Goal: Task Accomplishment & Management: Use online tool/utility

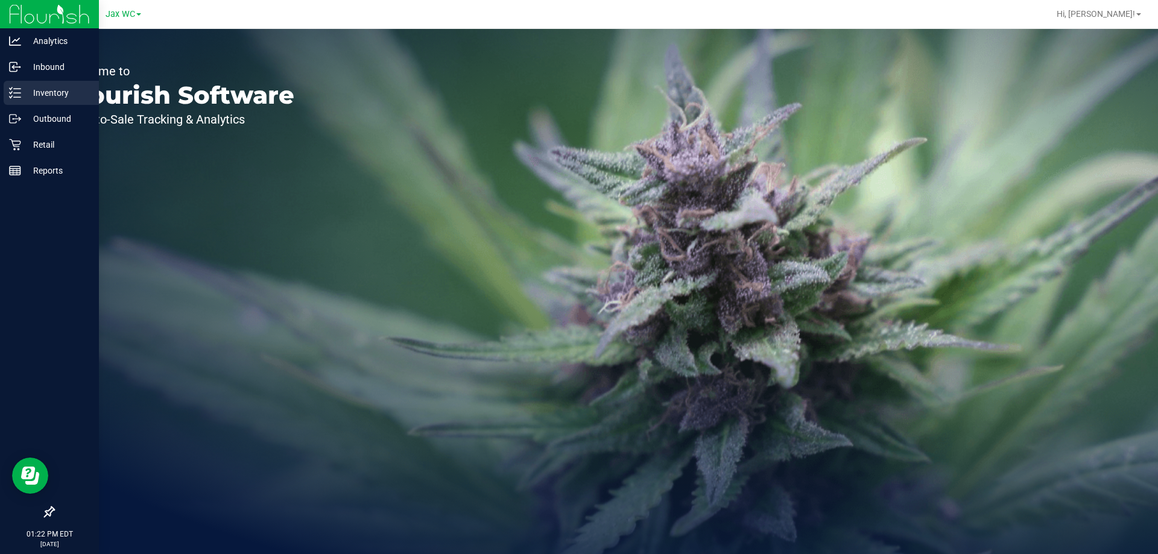
click at [51, 89] on p "Inventory" at bounding box center [57, 93] width 72 height 14
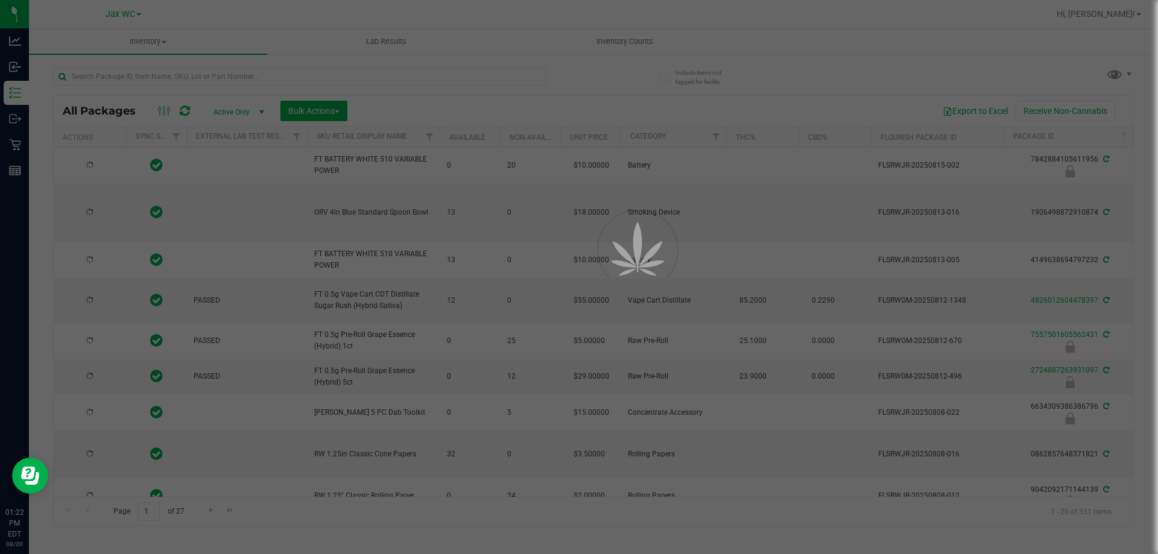
click at [171, 74] on div at bounding box center [579, 277] width 1158 height 554
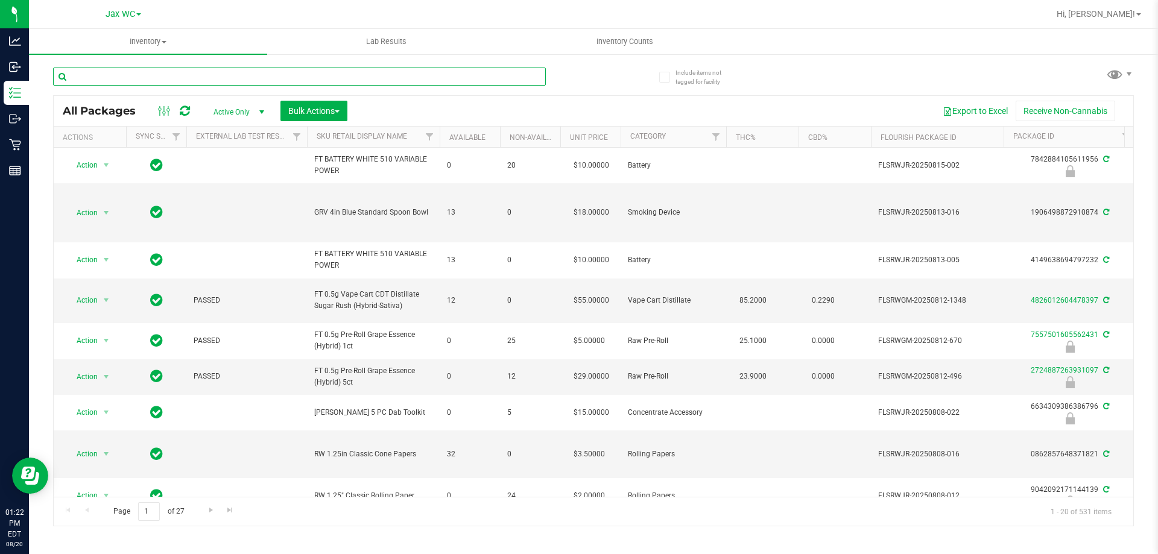
click at [170, 75] on input "text" at bounding box center [299, 77] width 493 height 18
type input "2641206000940331"
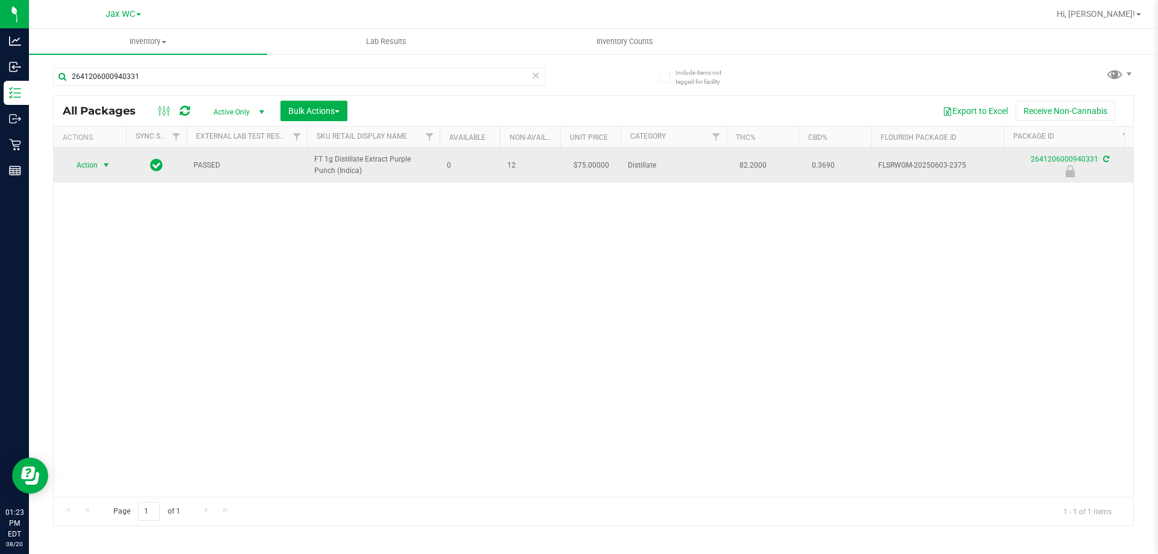
click at [93, 169] on span "Action" at bounding box center [82, 165] width 33 height 17
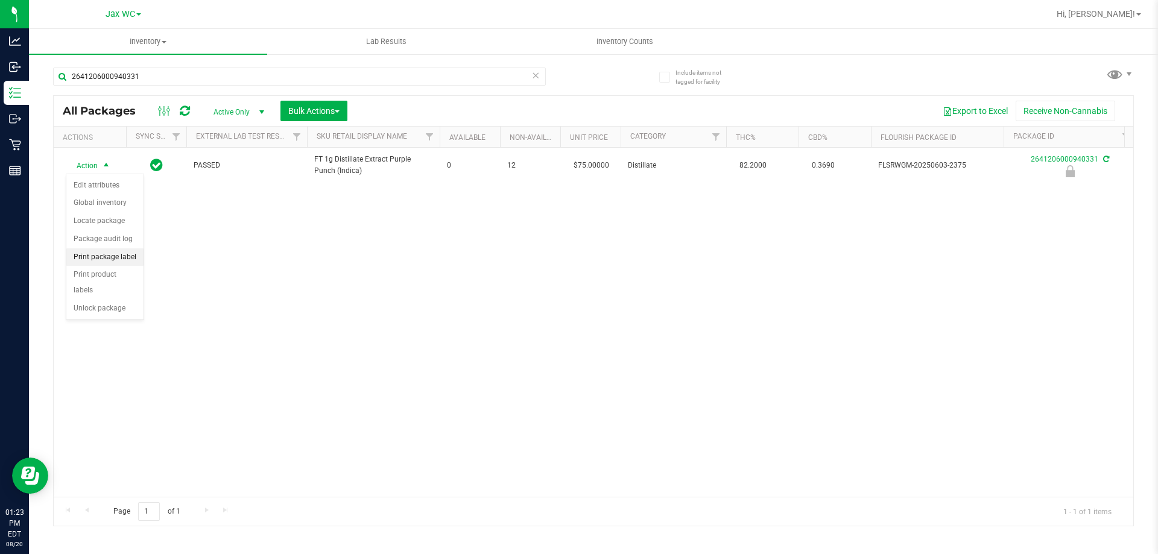
click at [104, 257] on li "Print package label" at bounding box center [104, 258] width 77 height 18
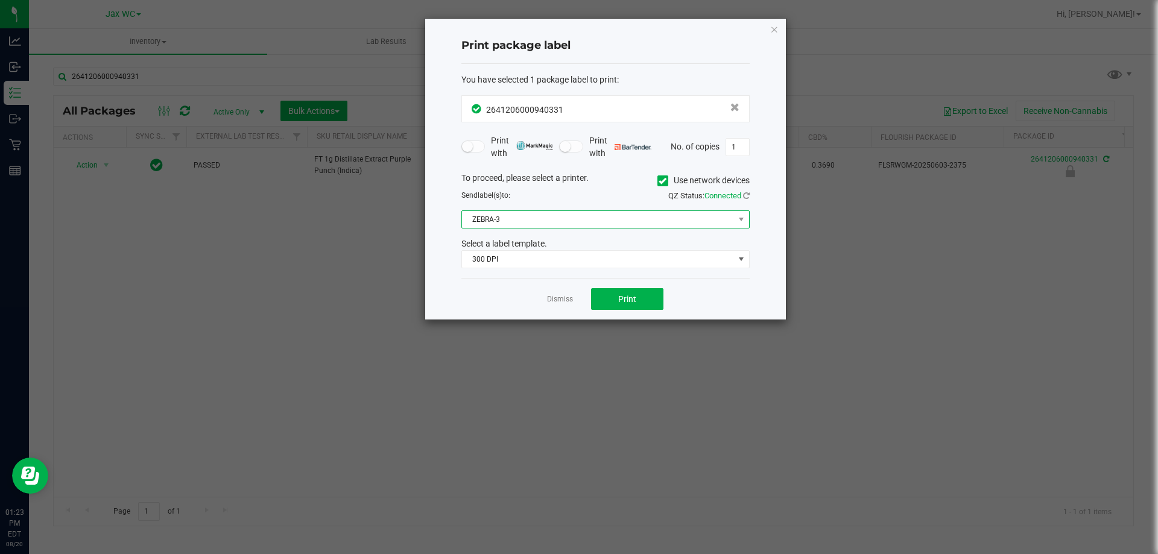
click at [564, 220] on span "ZEBRA-3" at bounding box center [598, 219] width 272 height 17
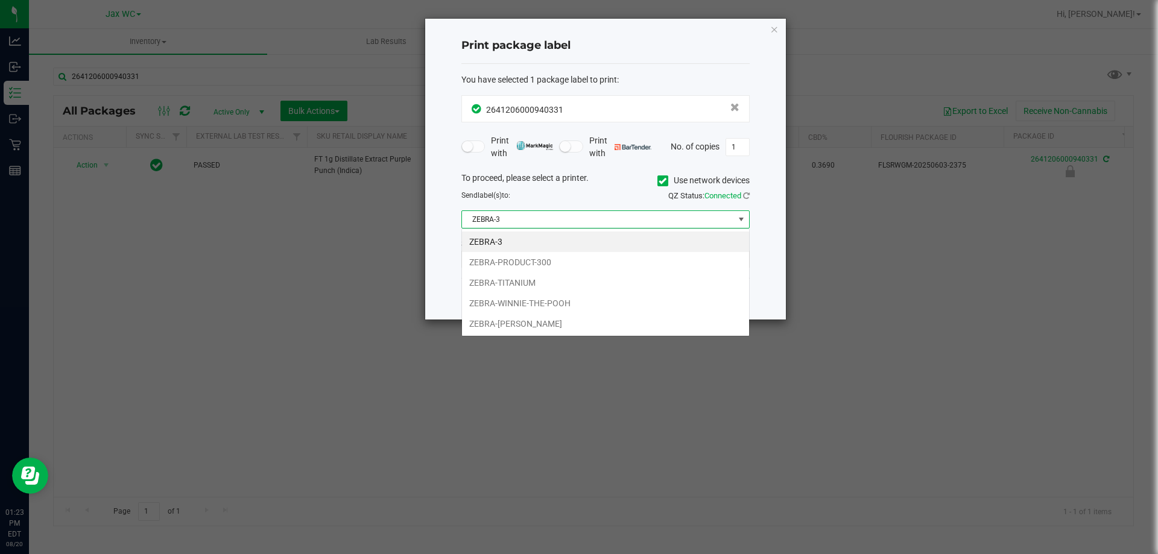
scroll to position [18, 288]
click at [535, 322] on li "ZEBRA-[PERSON_NAME]" at bounding box center [605, 324] width 287 height 21
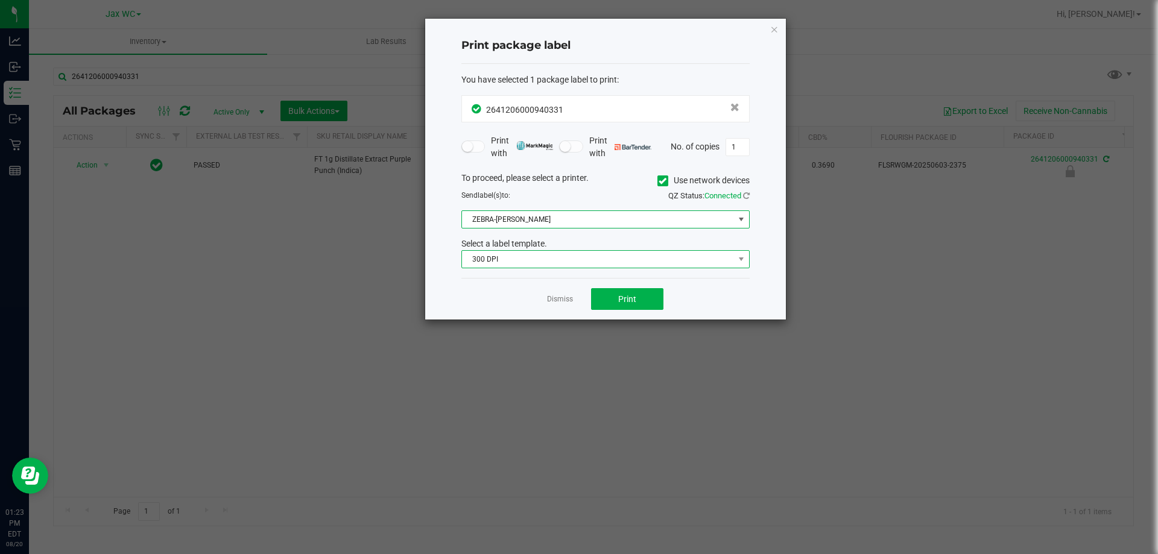
click at [527, 261] on span "300 DPI" at bounding box center [598, 259] width 272 height 17
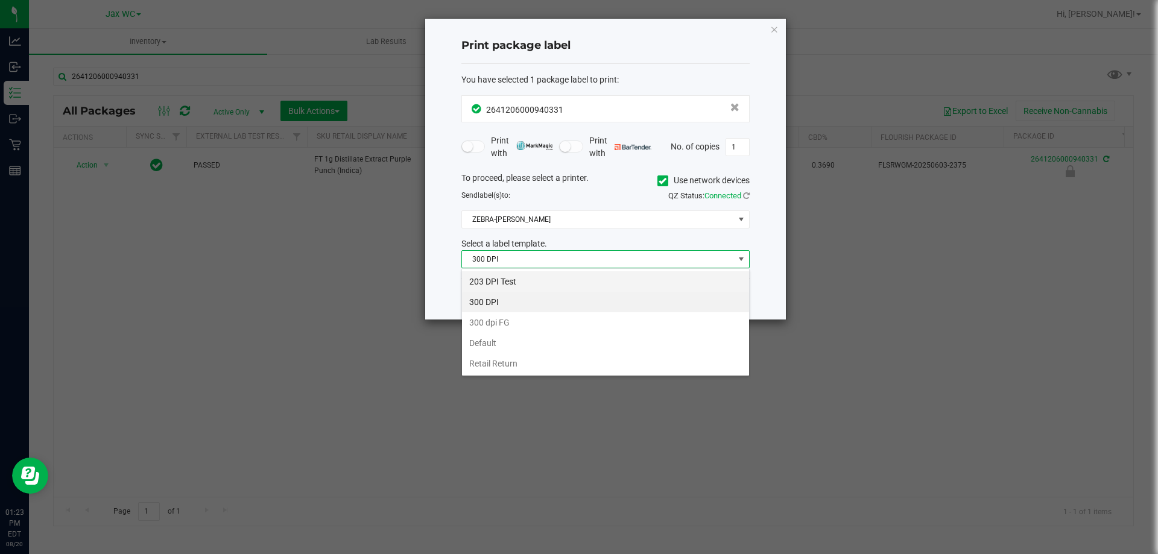
click at [517, 280] on li "203 DPI Test" at bounding box center [605, 281] width 287 height 21
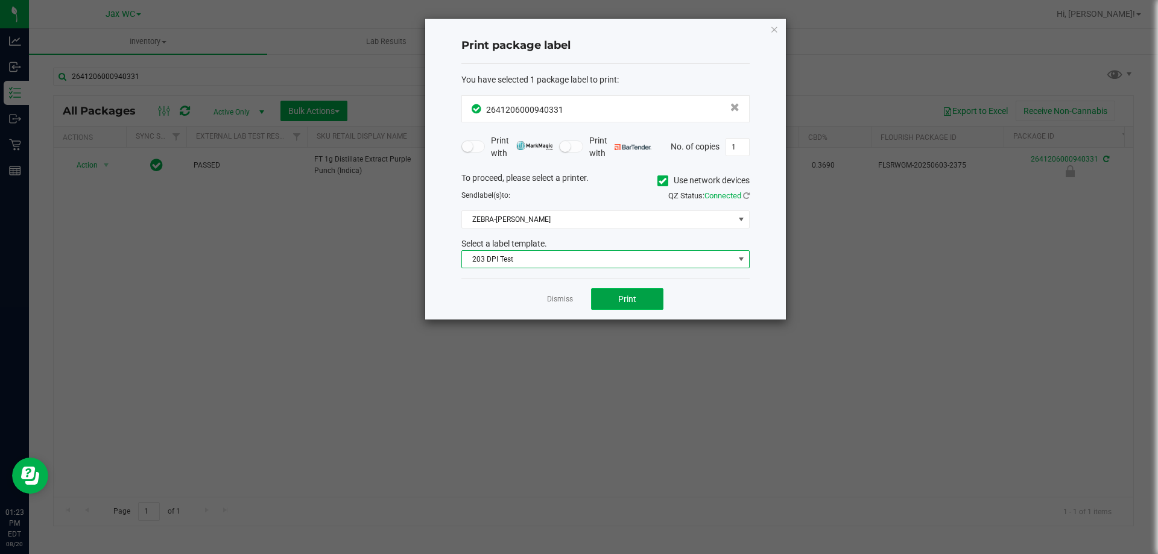
click at [618, 300] on span "Print" at bounding box center [627, 299] width 18 height 10
